Goal: Task Accomplishment & Management: Manage account settings

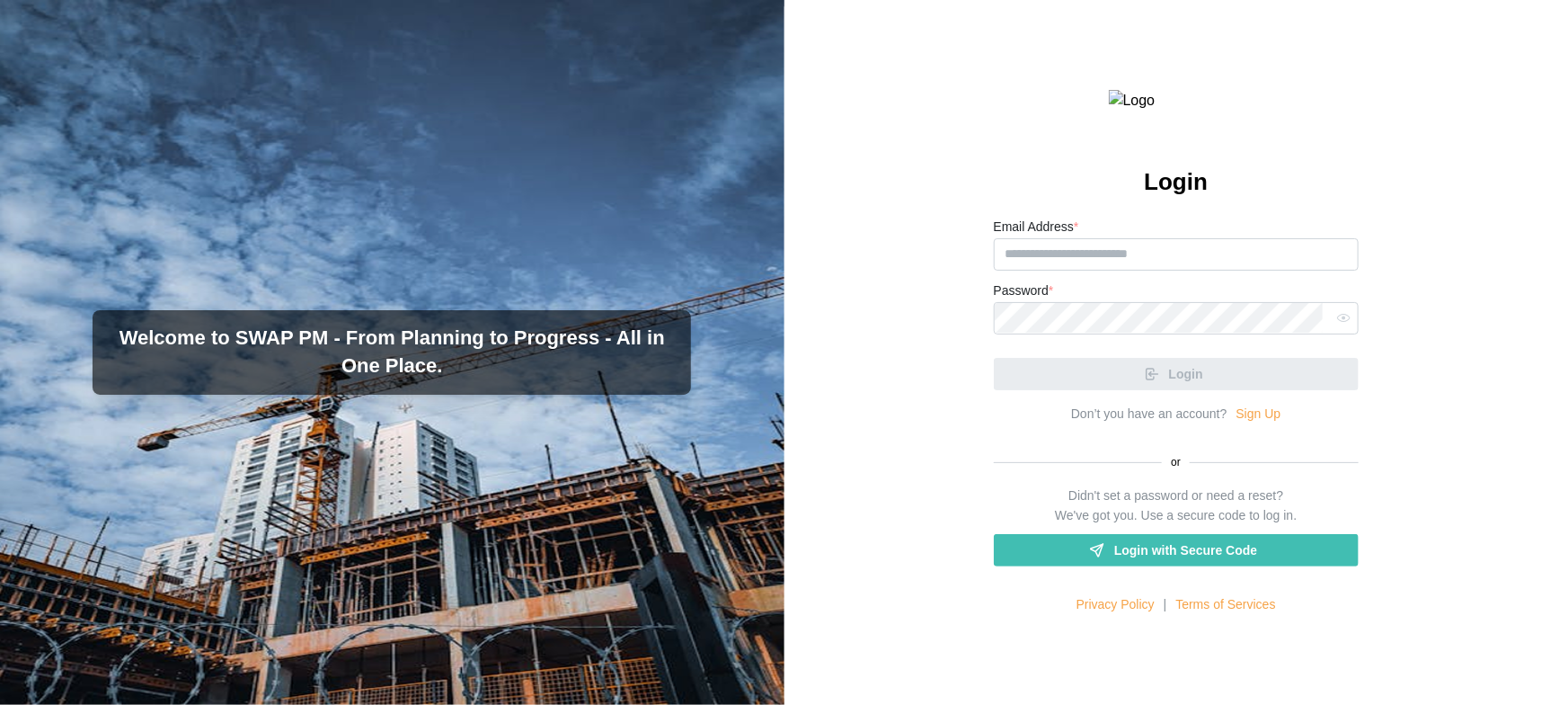
click at [941, 308] on div "Login Email Address * Password * Login Don’t you have an account? Sign Up or Di…" at bounding box center [1177, 352] width 784 height 705
click at [1102, 270] on input "Email Address *" at bounding box center [1176, 254] width 365 height 32
paste input "**********"
type input "**********"
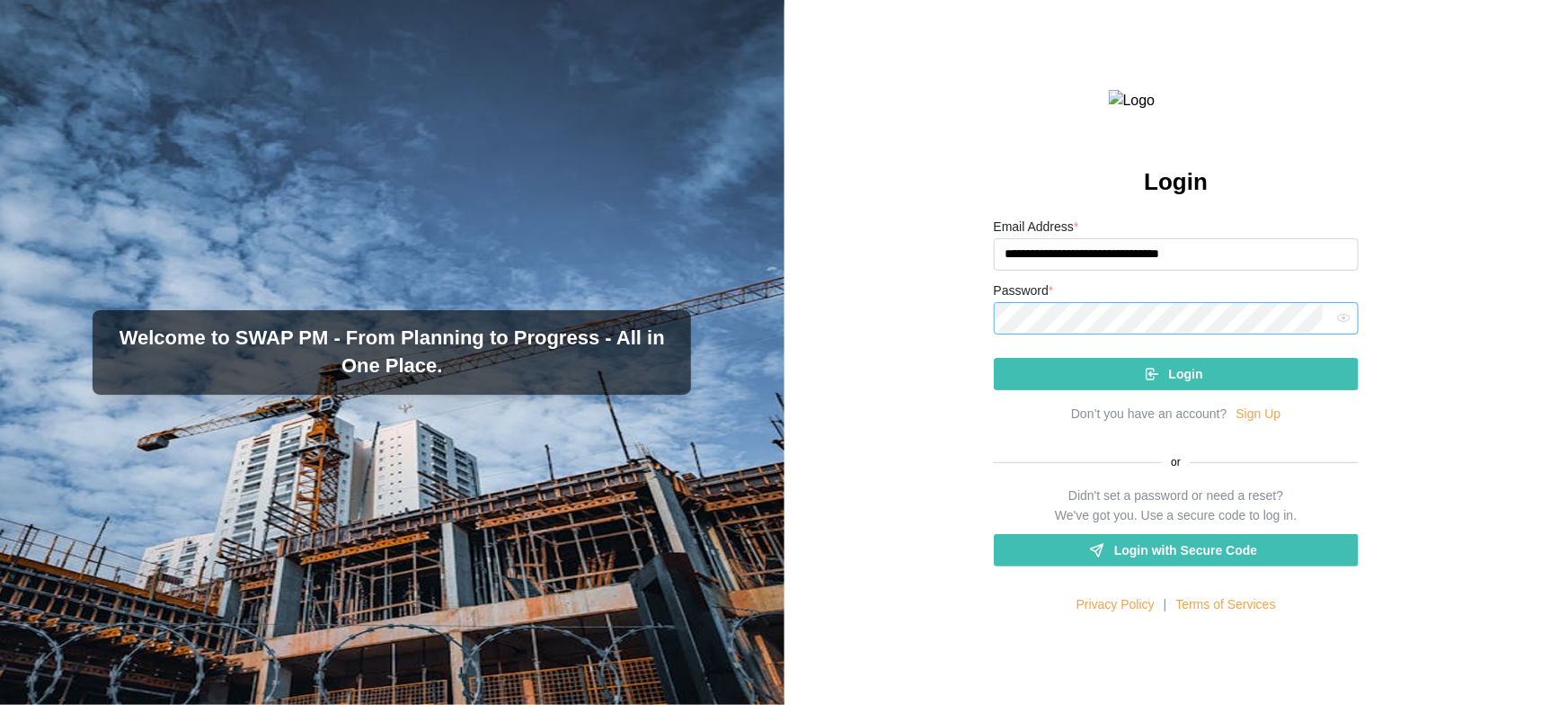
click at [994, 358] on button "Login" at bounding box center [1176, 374] width 365 height 32
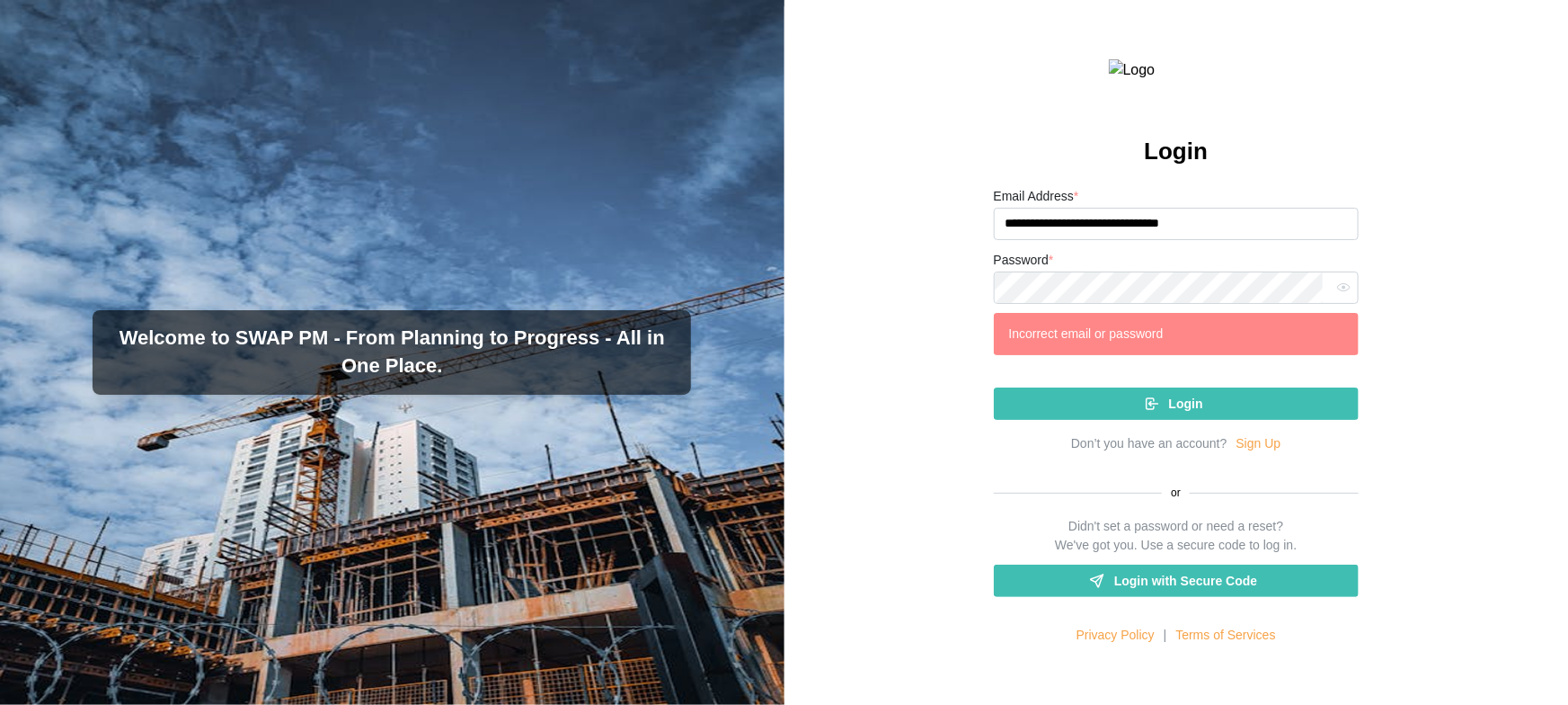
click at [1153, 412] on icon "submit" at bounding box center [1151, 403] width 16 height 16
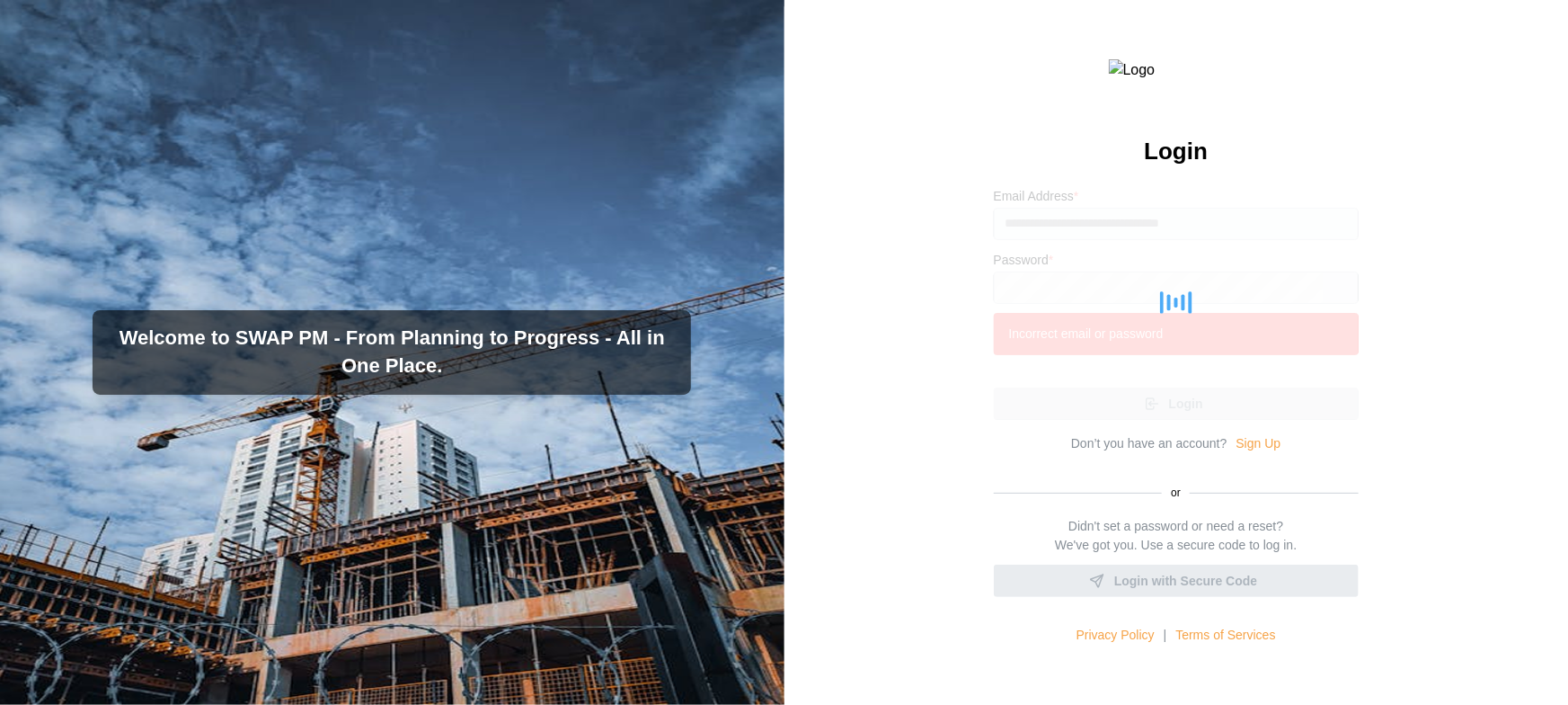
click at [786, 462] on div "**********" at bounding box center [1177, 352] width 784 height 705
click at [721, 430] on div "Welcome to SWAP PM - From Planning to Progress - All in One Place." at bounding box center [392, 352] width 784 height 705
click at [799, 384] on div "**********" at bounding box center [1177, 352] width 784 height 705
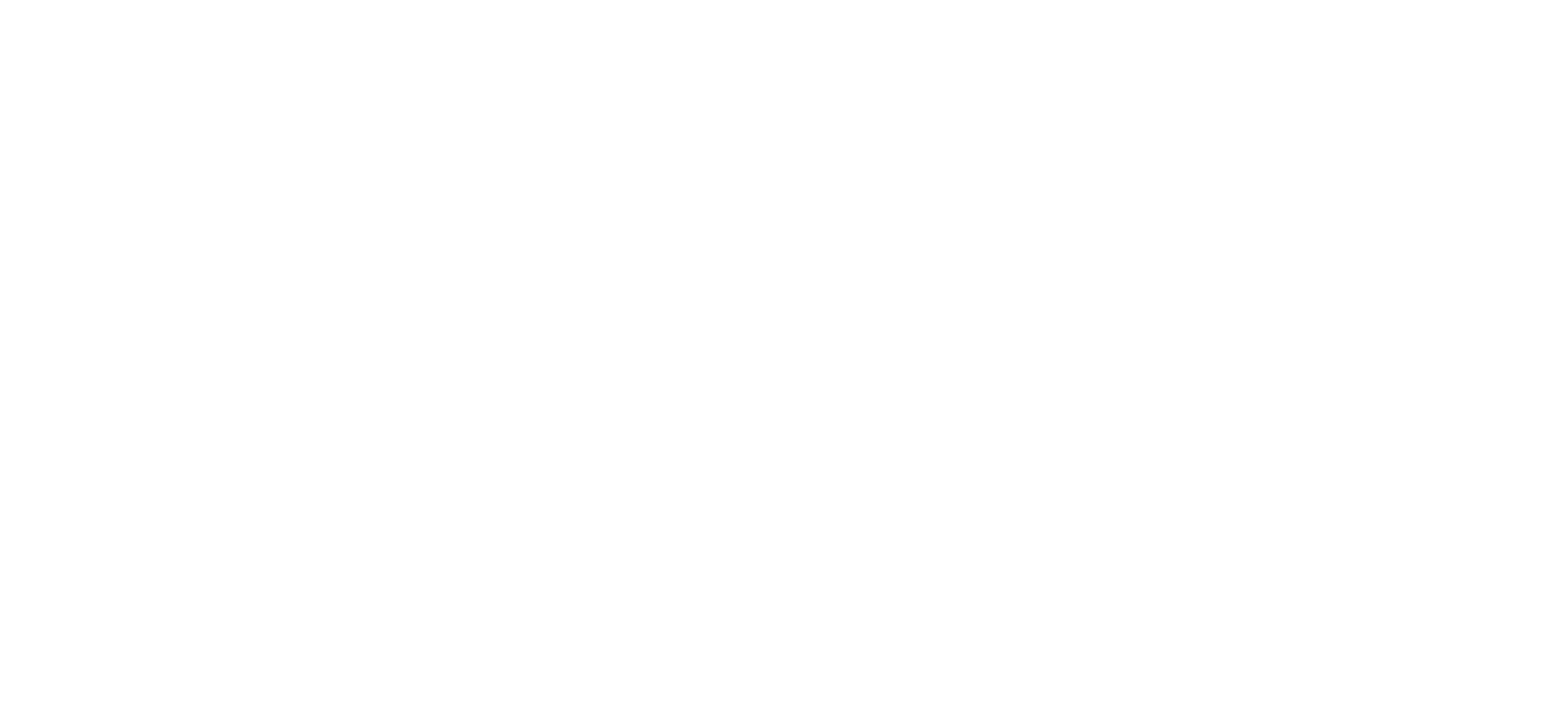
click at [642, 0] on html at bounding box center [784, 0] width 1568 height 0
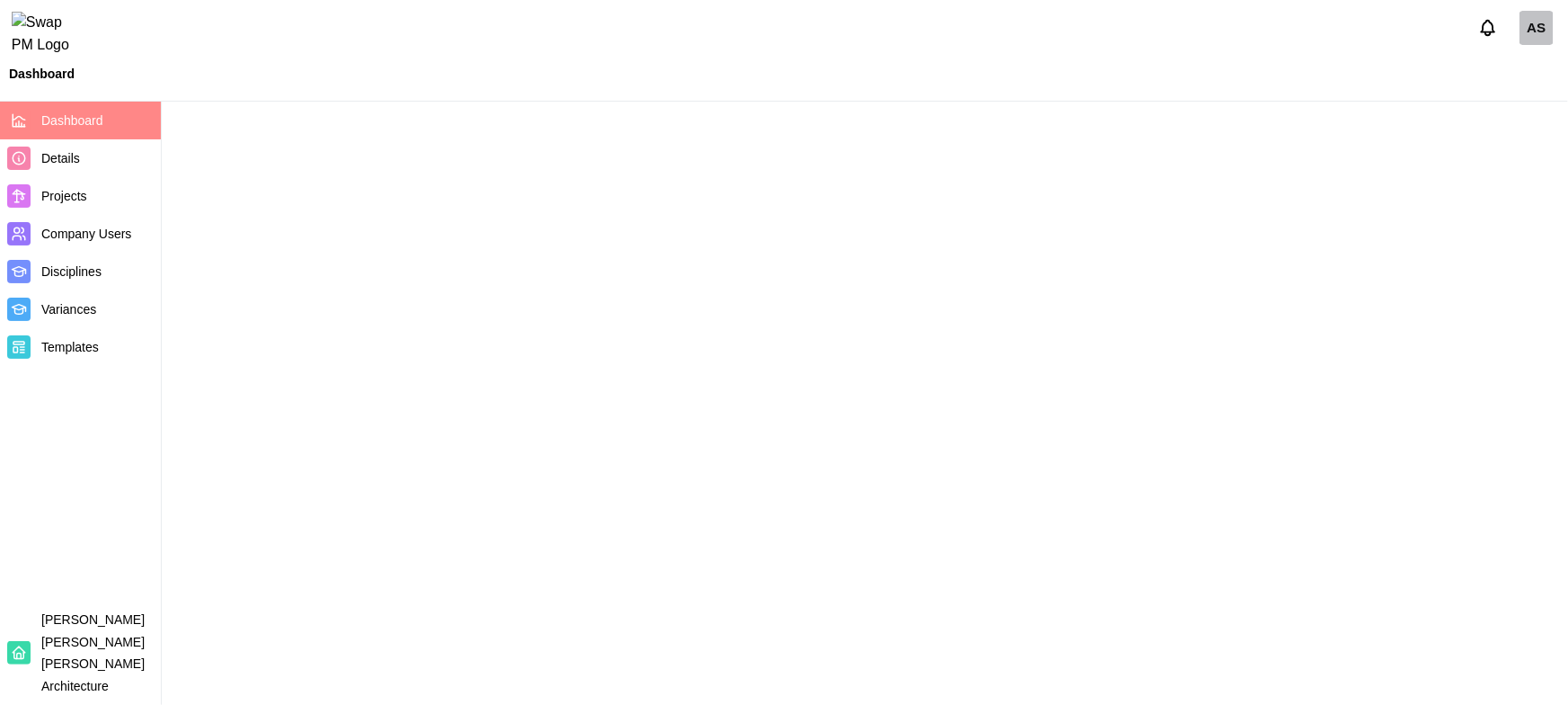
click at [709, 137] on main at bounding box center [784, 352] width 1568 height 705
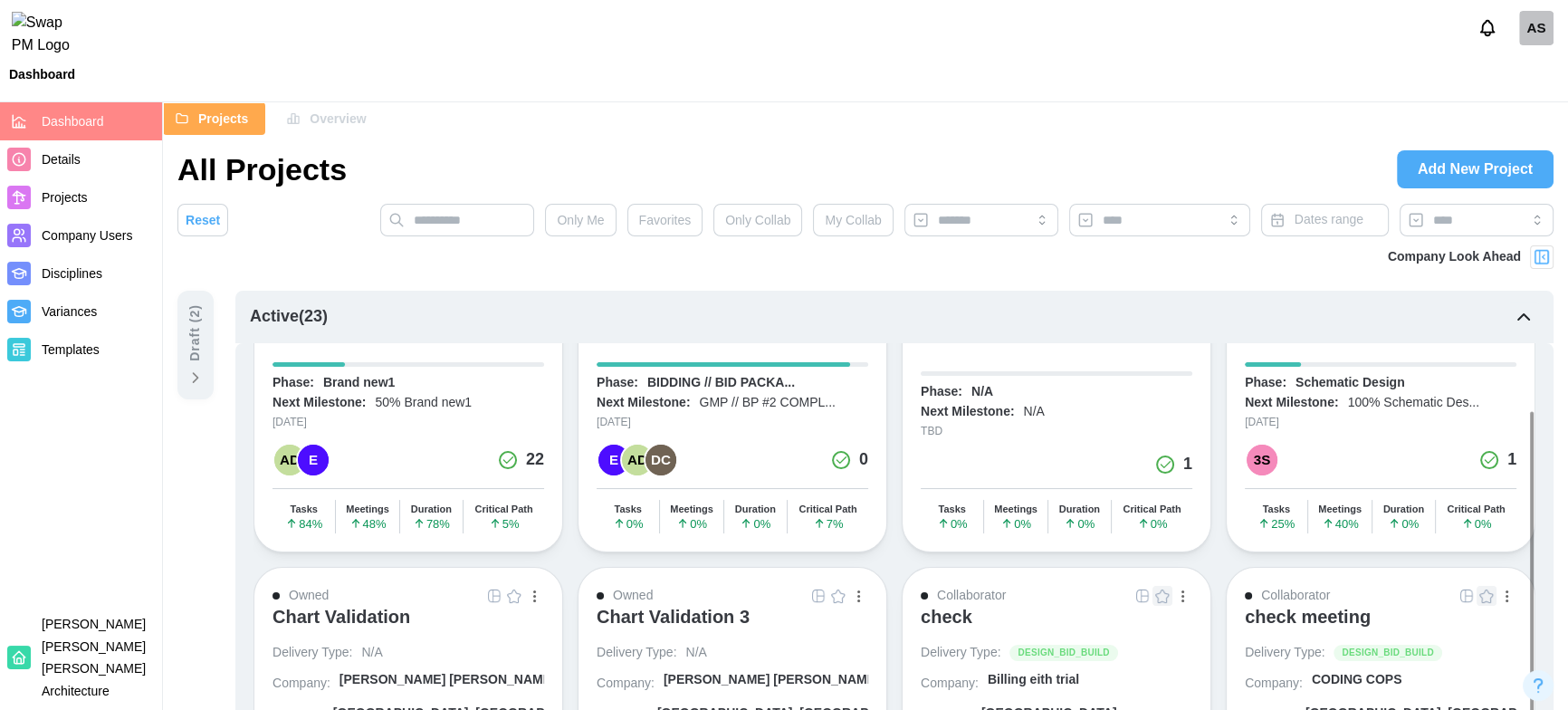
scroll to position [180, 0]
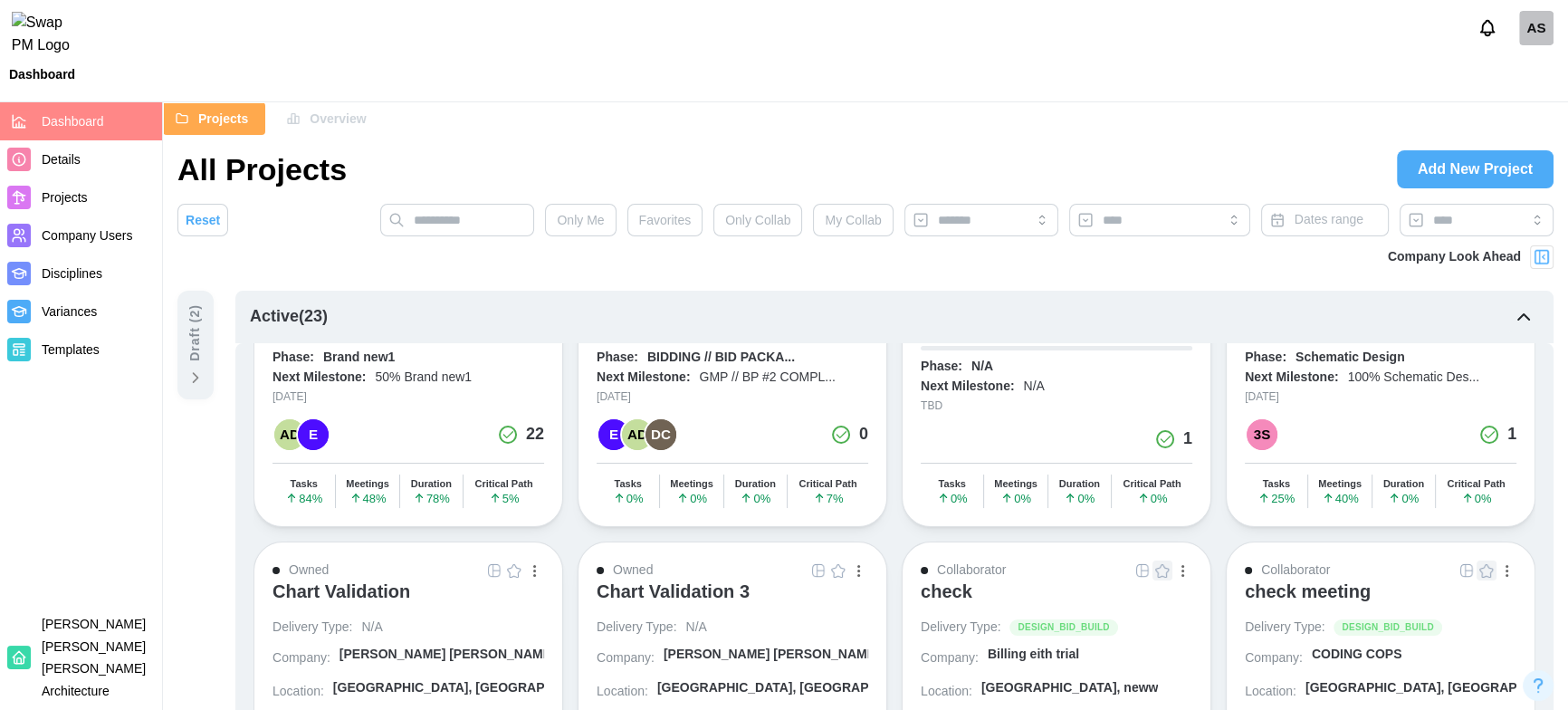
click at [1159, 574] on div at bounding box center [1162, 570] width 60 height 20
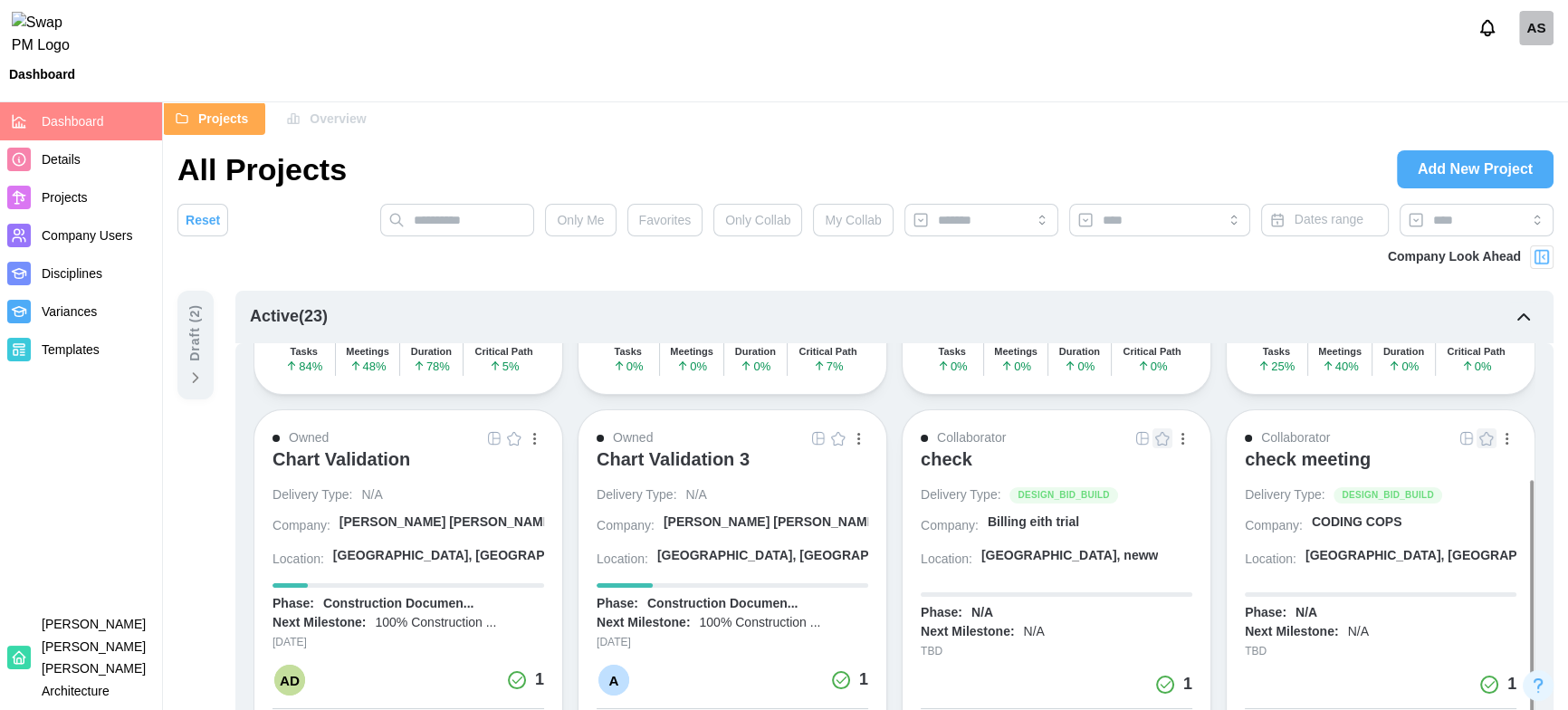
scroll to position [354, 0]
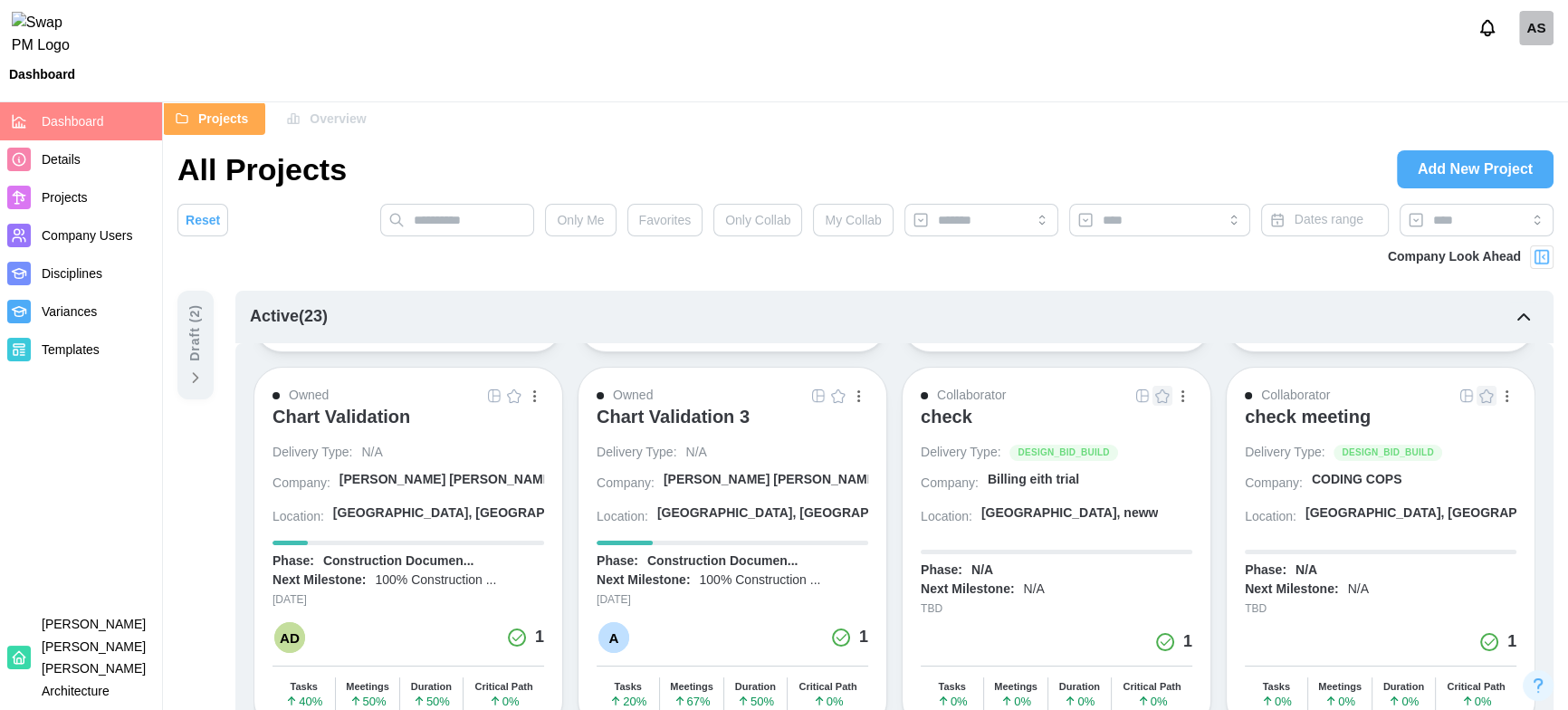
click at [1162, 396] on div at bounding box center [1162, 395] width 60 height 20
click at [1165, 391] on div at bounding box center [1162, 395] width 60 height 20
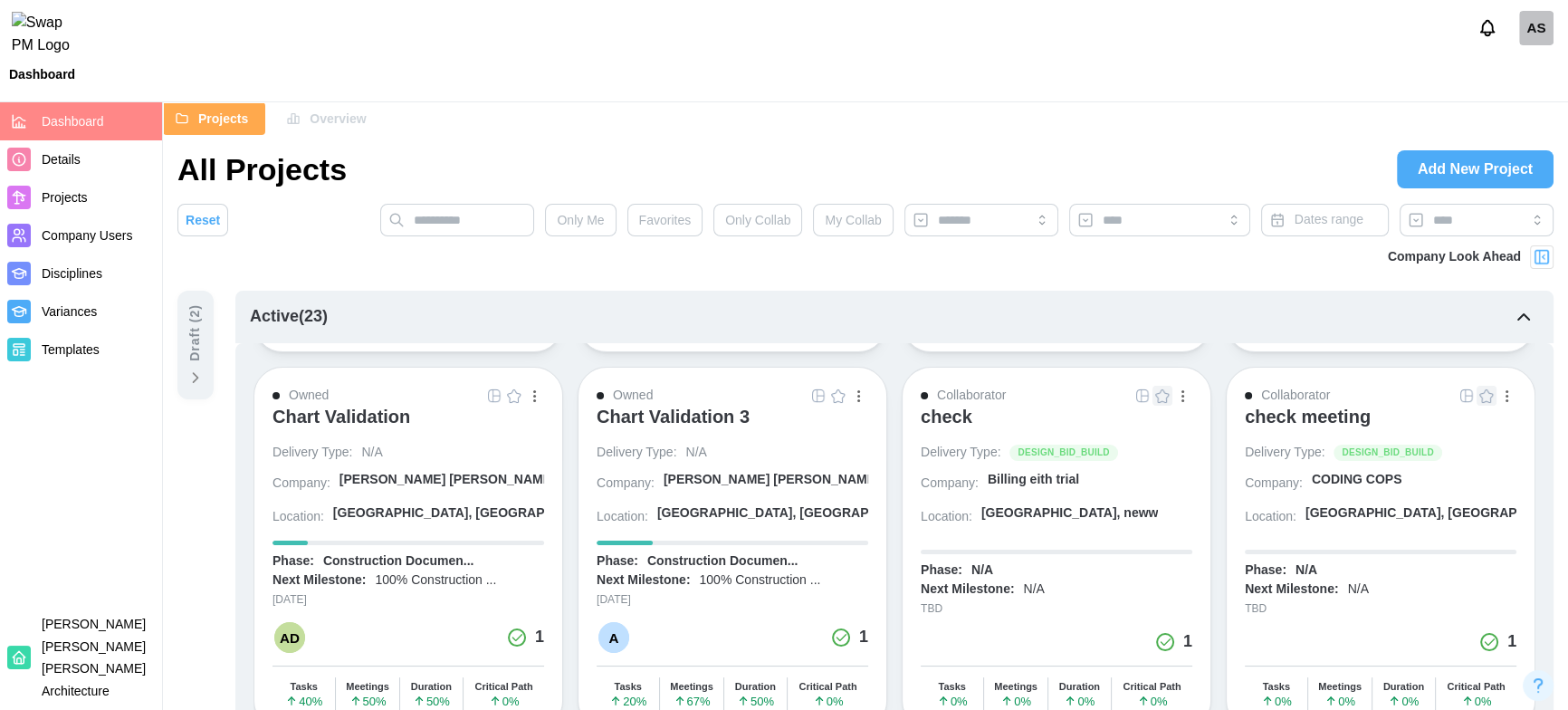
click at [1163, 393] on div at bounding box center [1162, 395] width 60 height 20
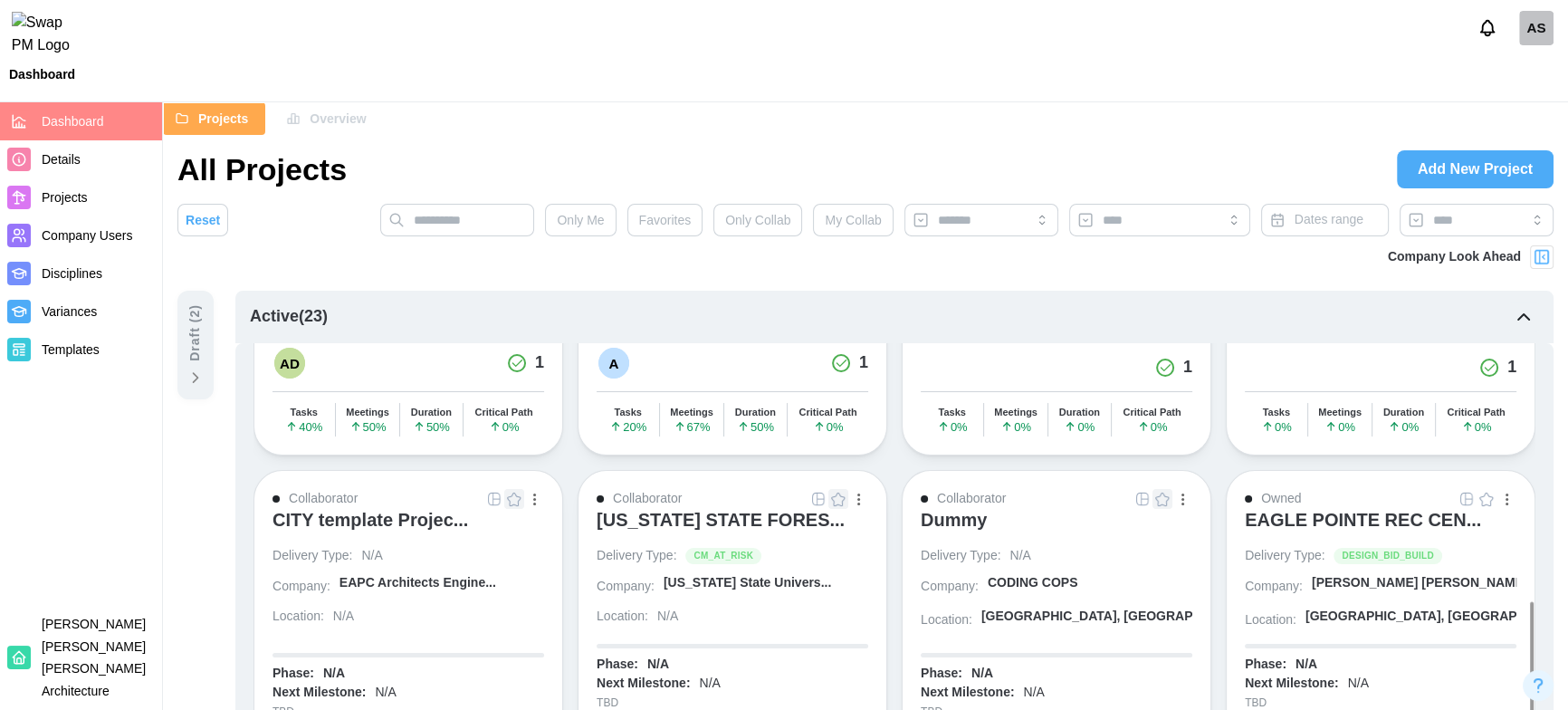
scroll to position [625, 0]
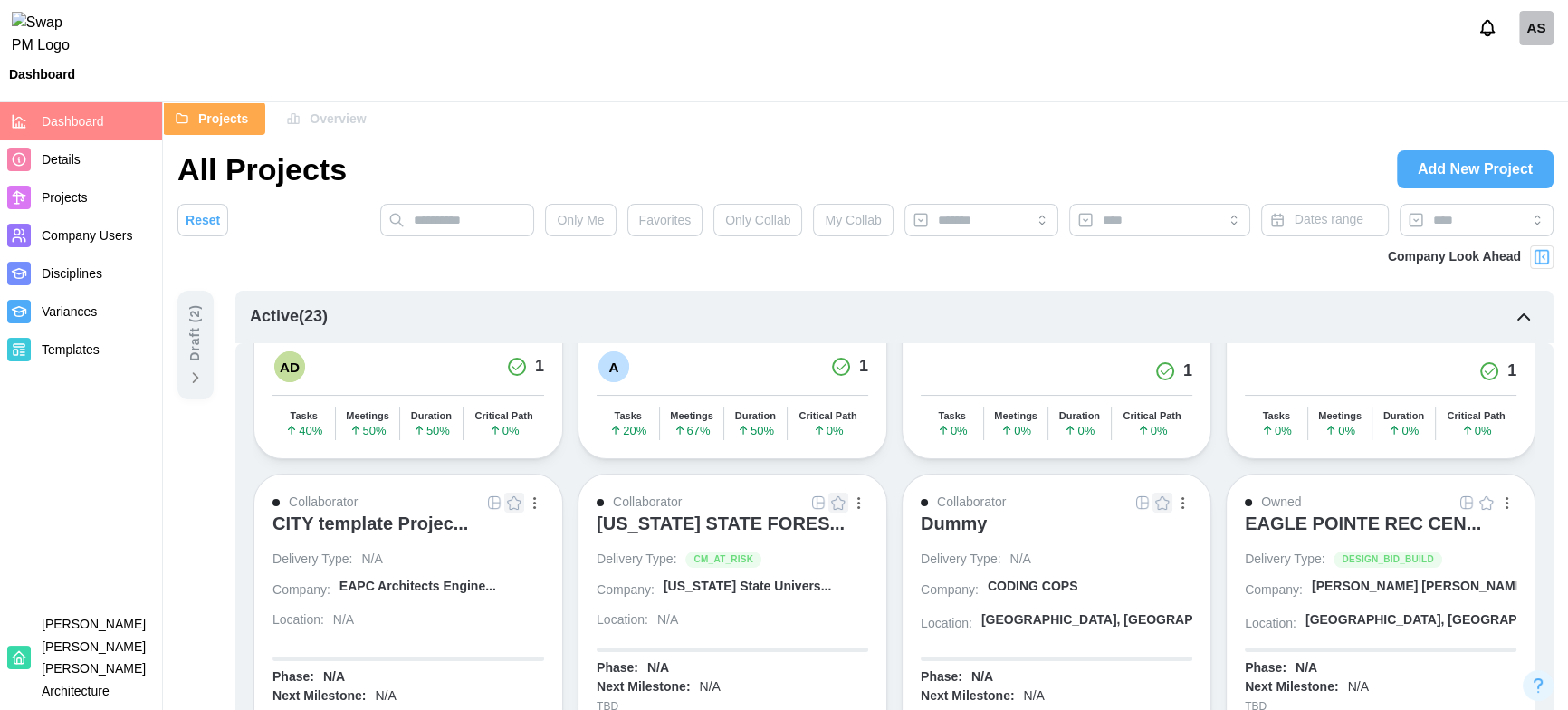
click at [844, 500] on div at bounding box center [837, 502] width 60 height 20
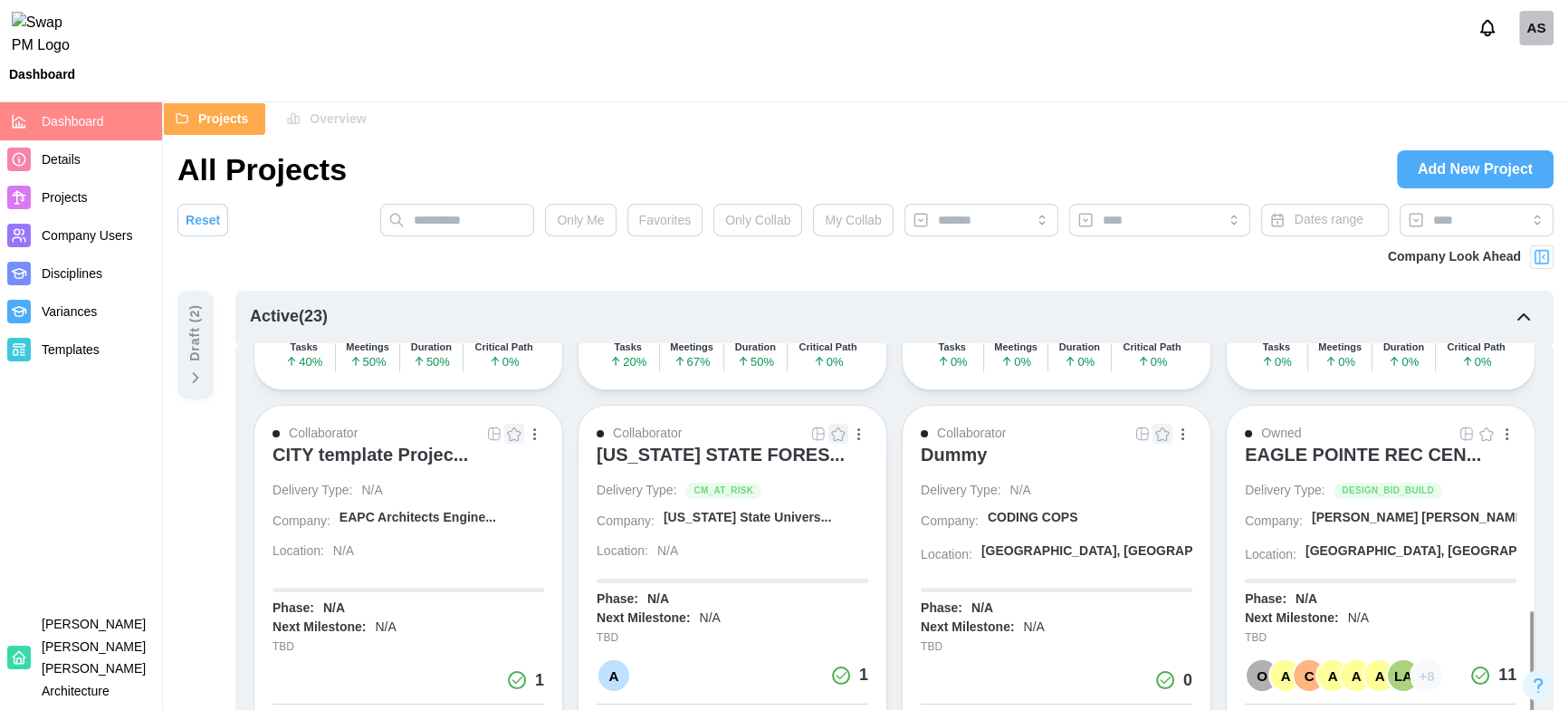
scroll to position [697, 0]
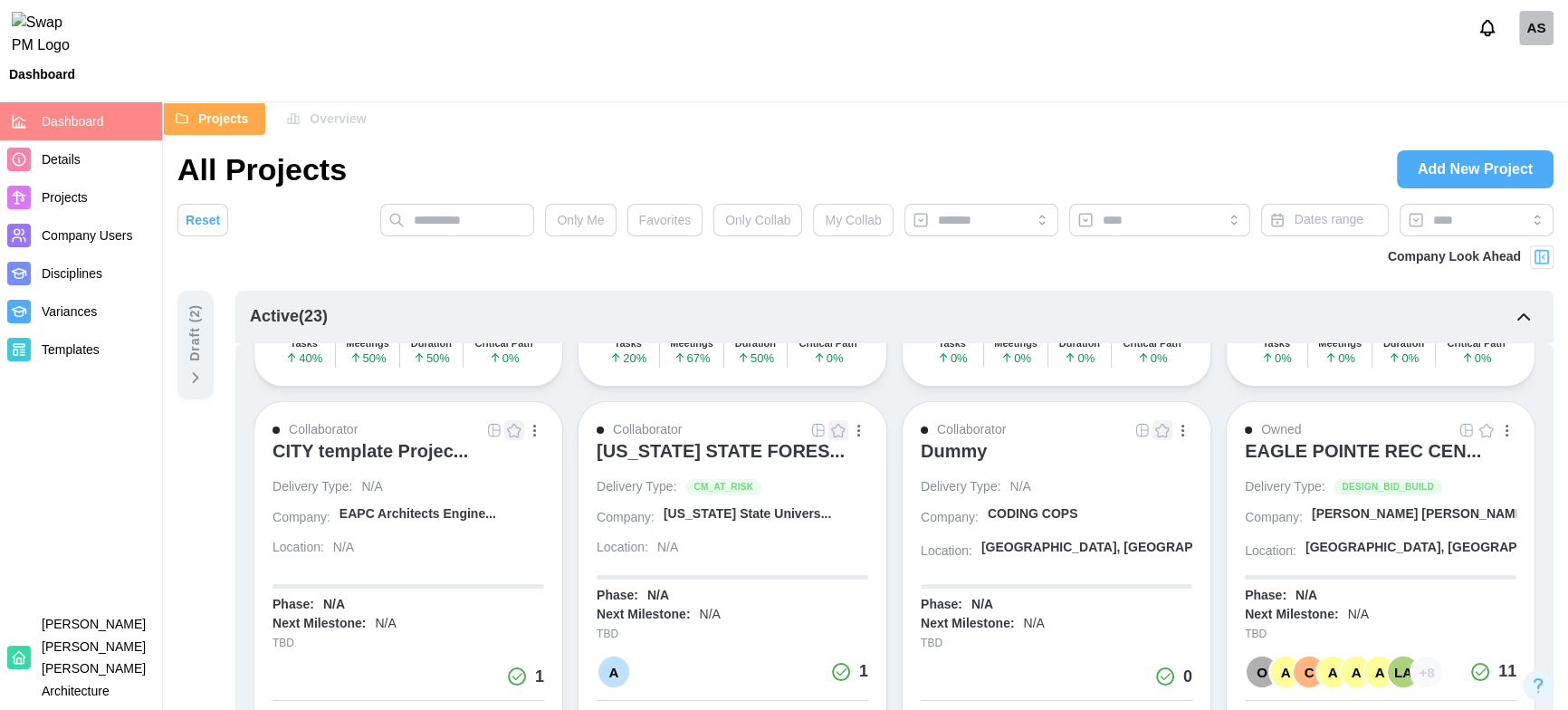
click at [1166, 432] on div at bounding box center [1162, 429] width 60 height 20
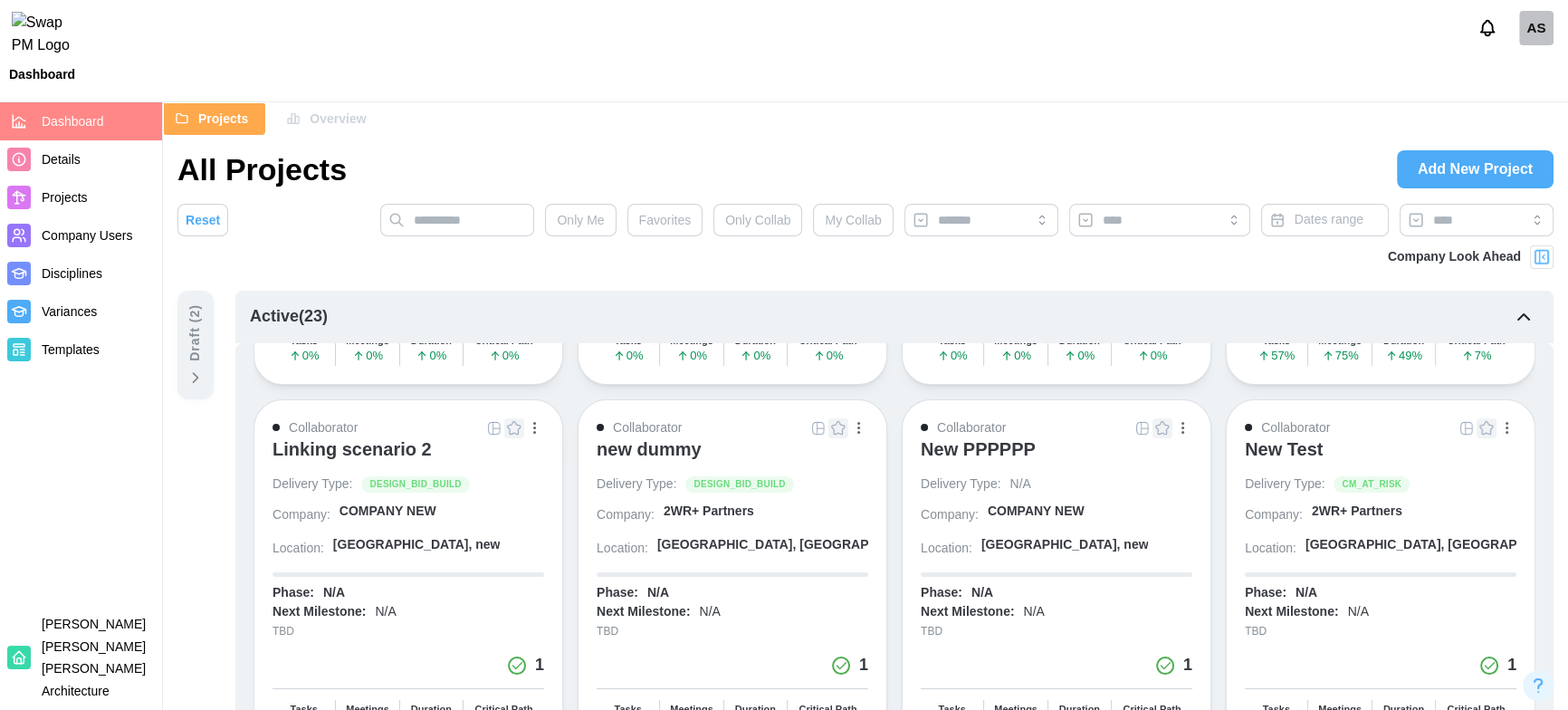
scroll to position [1315, 0]
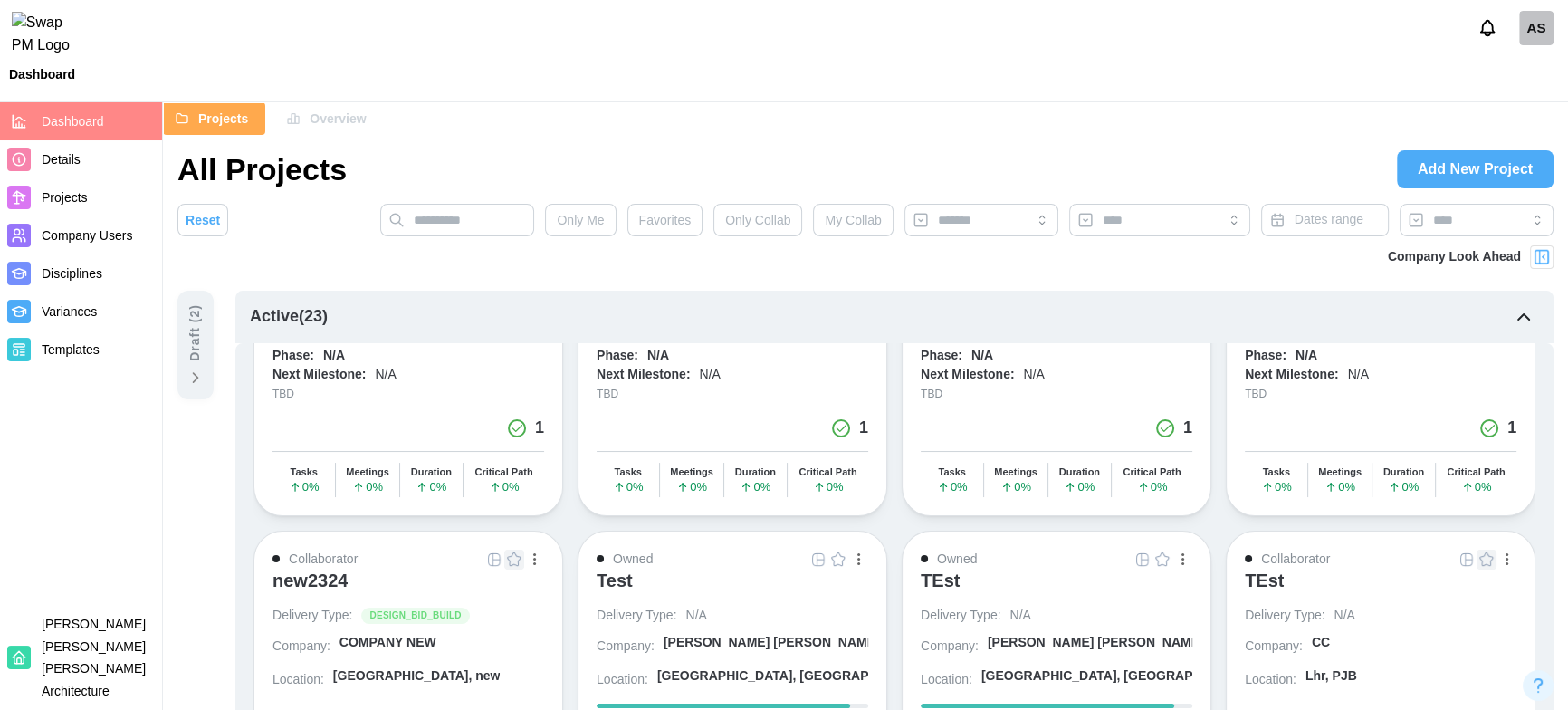
click at [1163, 555] on img "button" at bounding box center [1162, 559] width 14 height 14
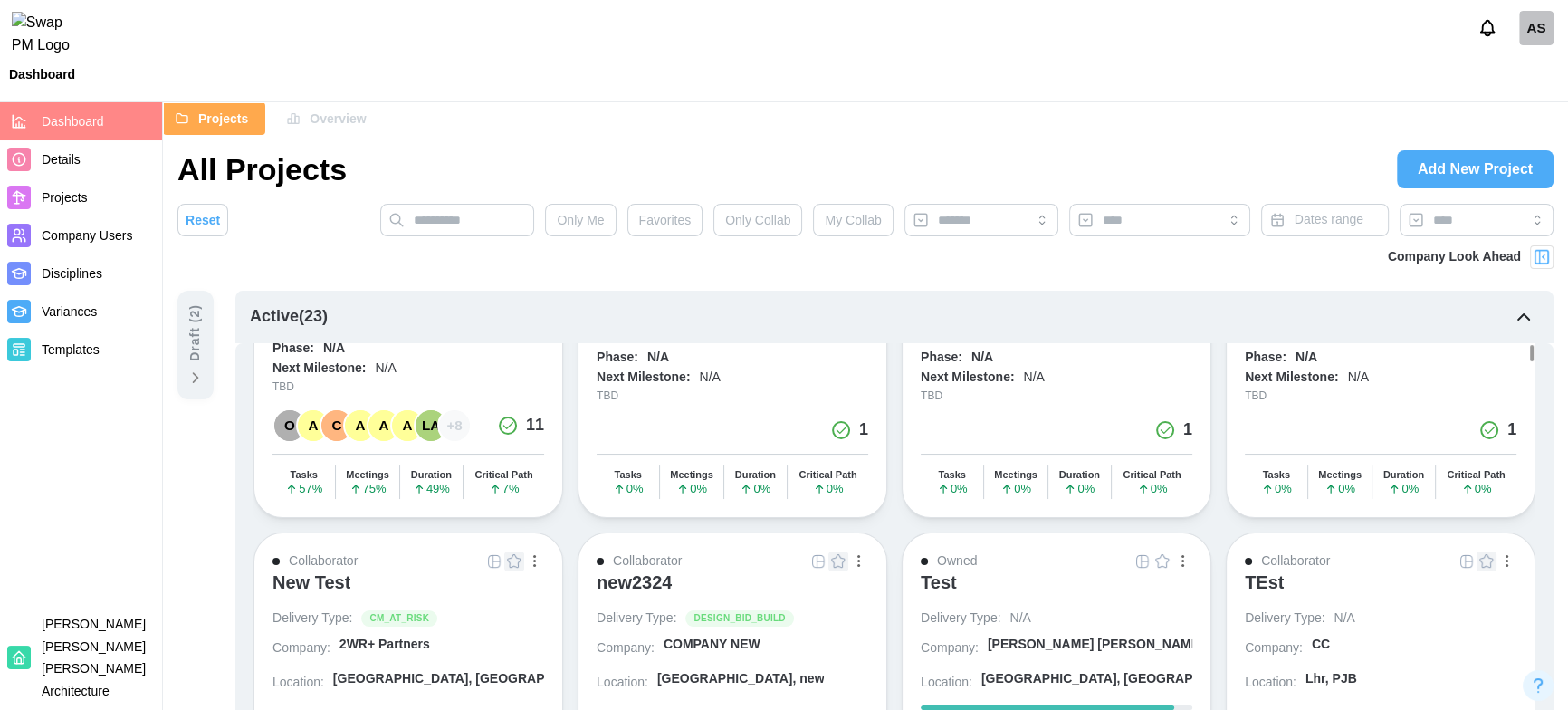
scroll to position [0, 0]
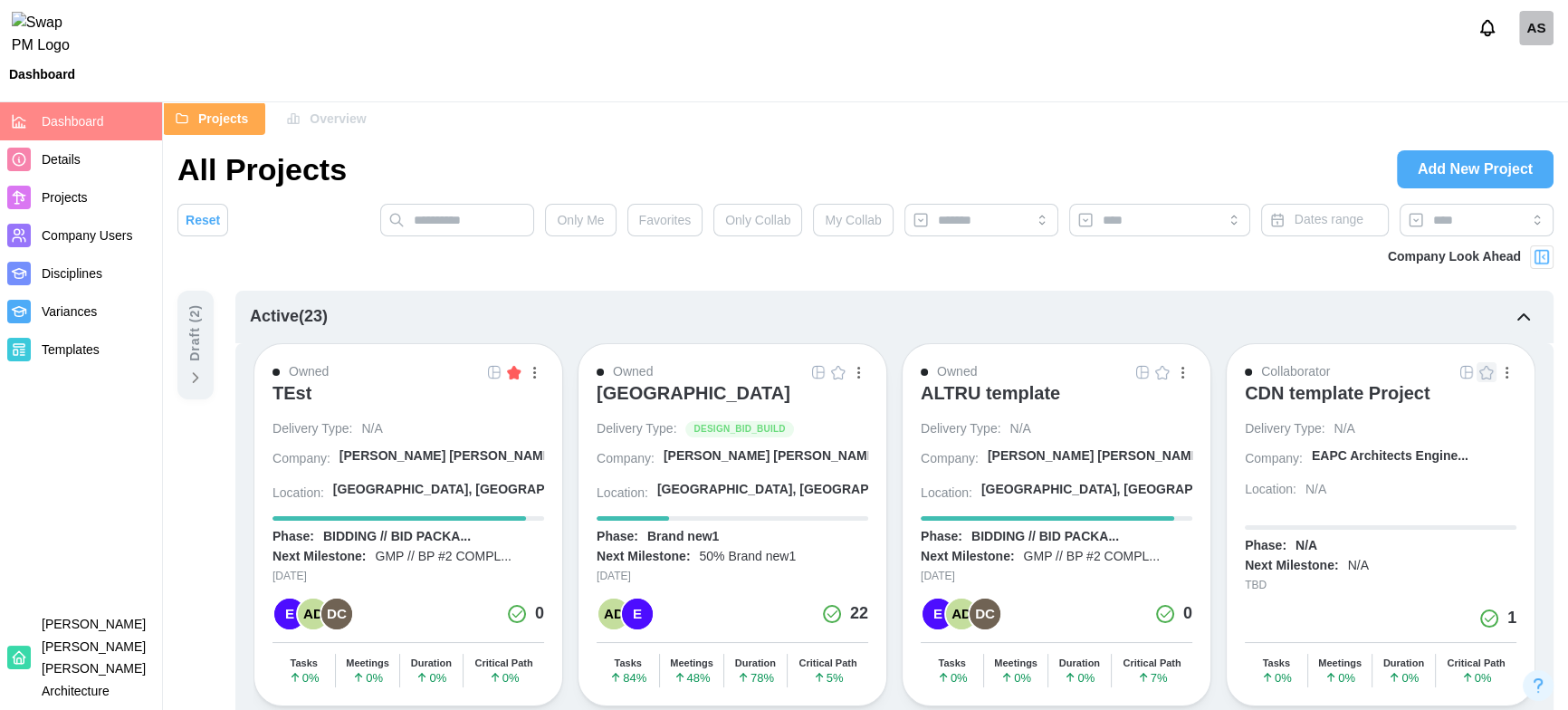
click at [1488, 373] on div at bounding box center [1486, 372] width 60 height 20
